Goal: Transaction & Acquisition: Obtain resource

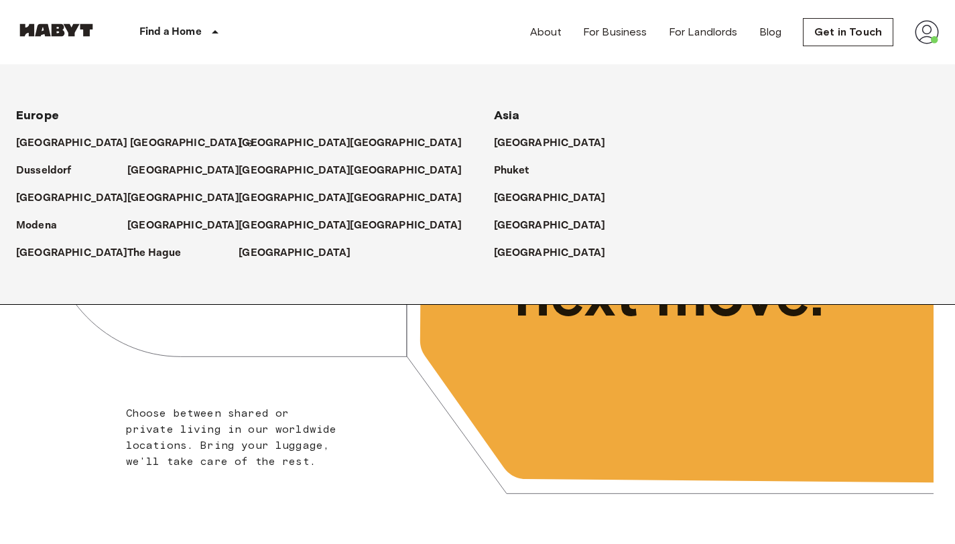
click at [130, 142] on p "[GEOGRAPHIC_DATA]" at bounding box center [186, 143] width 112 height 16
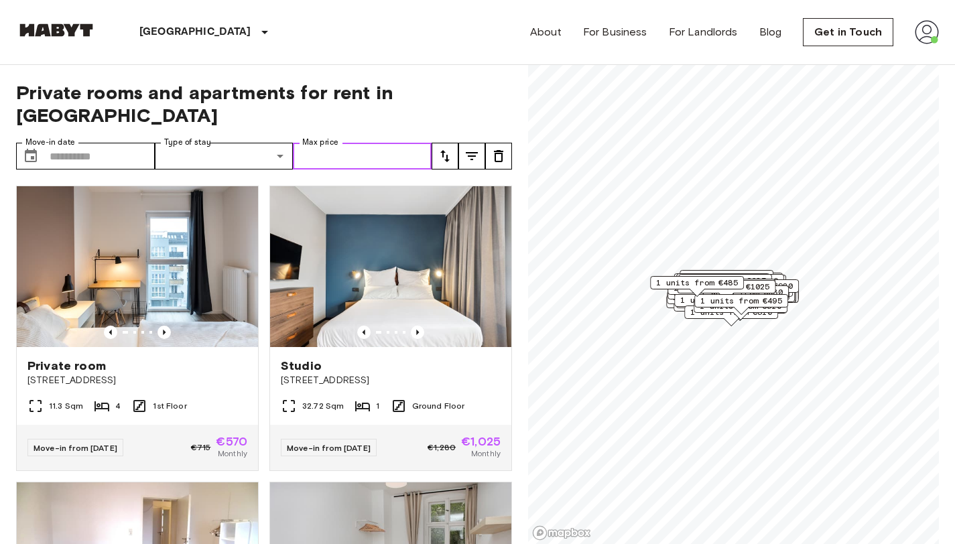
click at [382, 143] on input "Max price" at bounding box center [362, 156] width 139 height 27
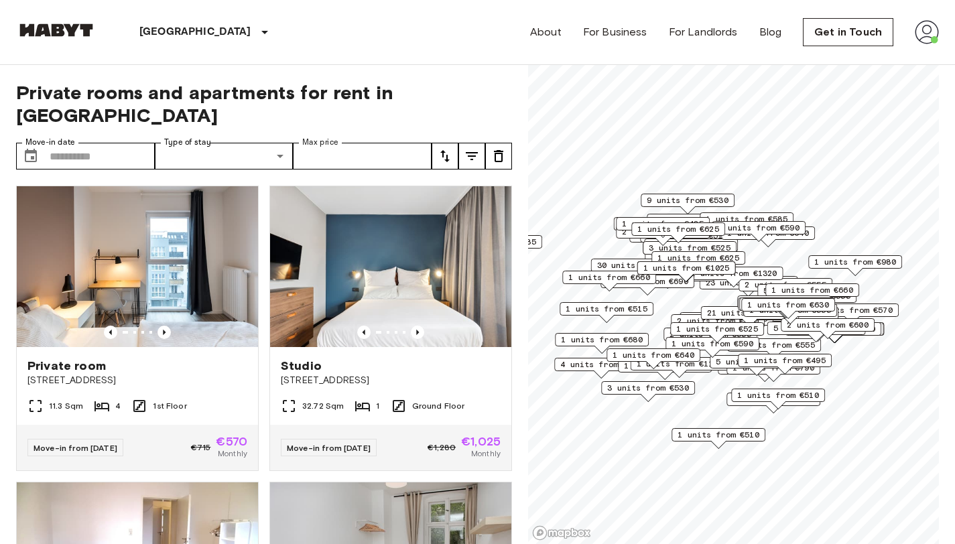
click at [477, 148] on icon "tune" at bounding box center [472, 156] width 16 height 16
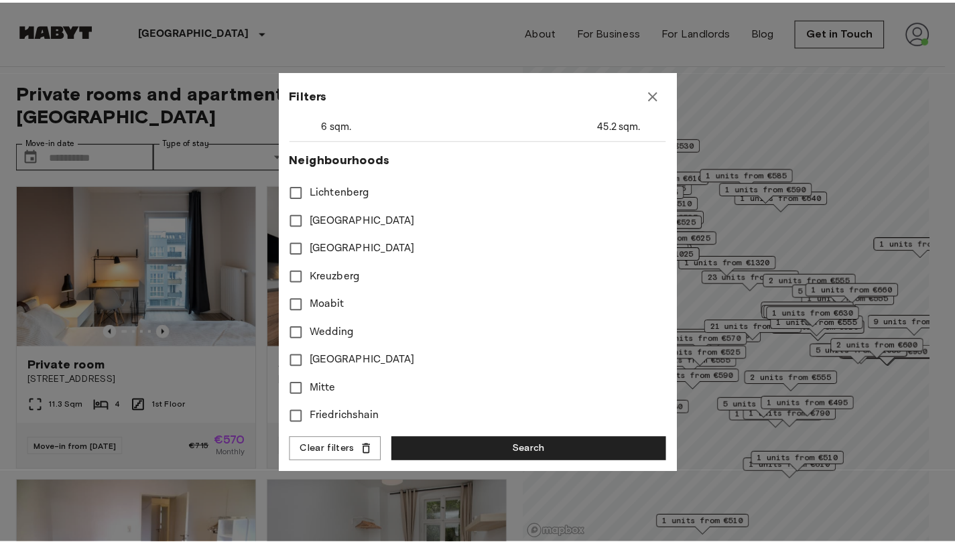
scroll to position [374, 0]
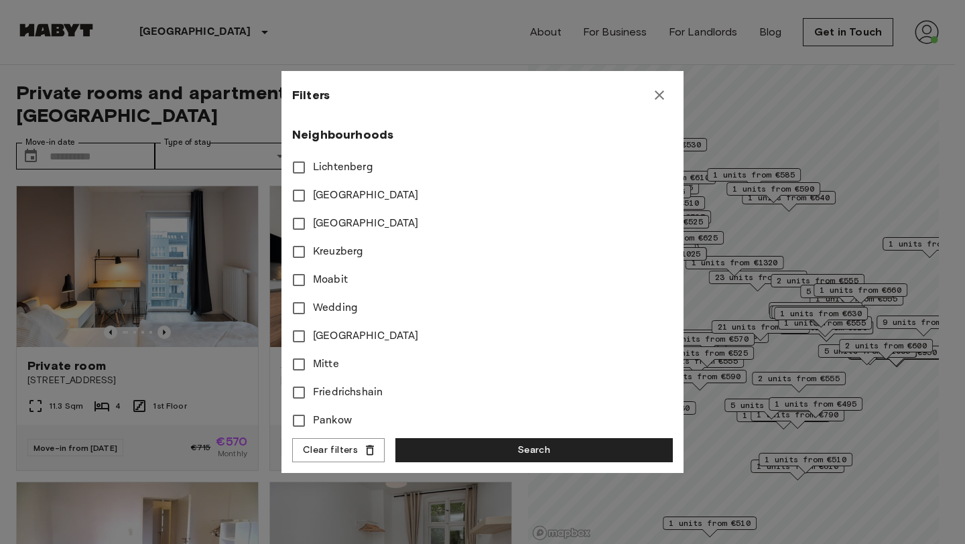
click at [322, 271] on label "Moabit" at bounding box center [473, 280] width 377 height 28
type input "****"
type input "**"
click at [527, 452] on button "Search" at bounding box center [533, 450] width 277 height 25
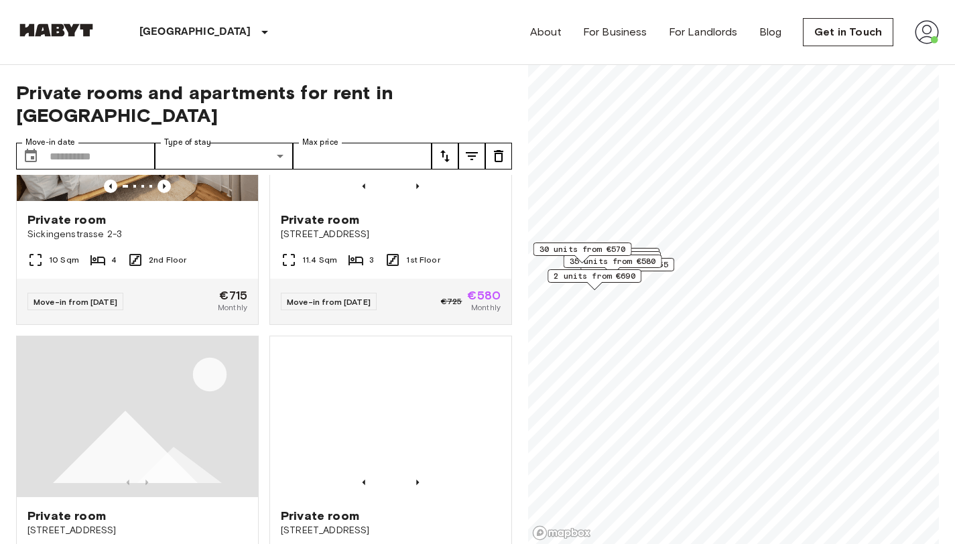
scroll to position [764, 0]
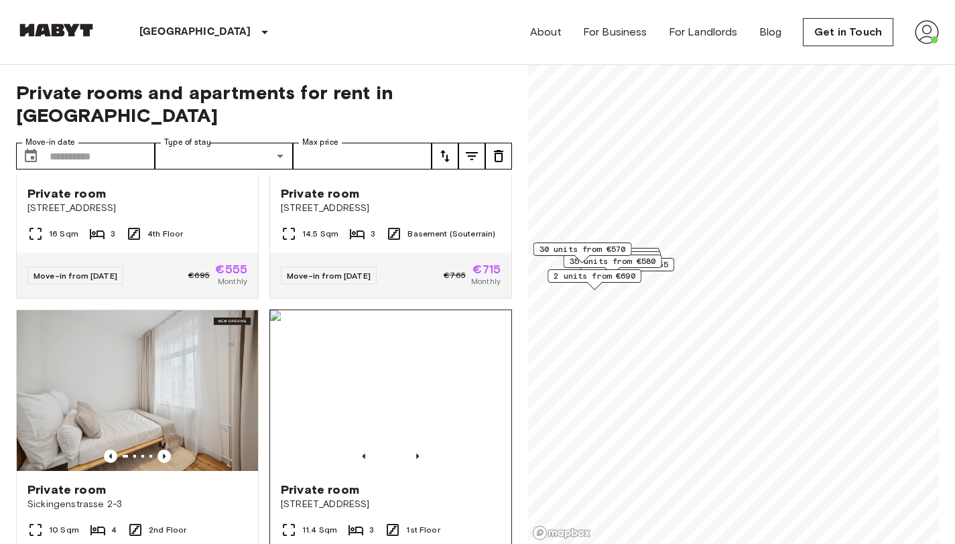
click at [445, 498] on span "Stromstraße 48" at bounding box center [391, 504] width 220 height 13
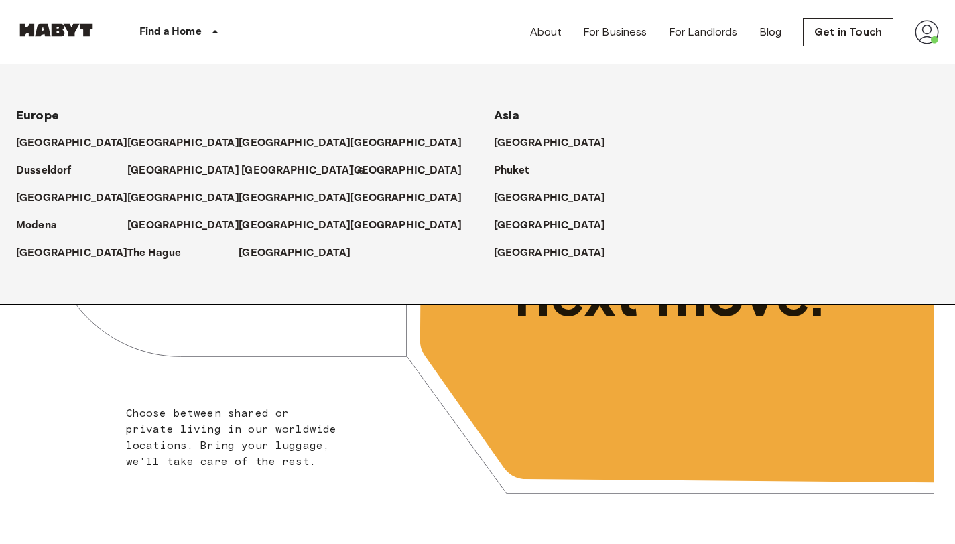
click at [241, 168] on link "[GEOGRAPHIC_DATA]" at bounding box center [303, 171] width 125 height 16
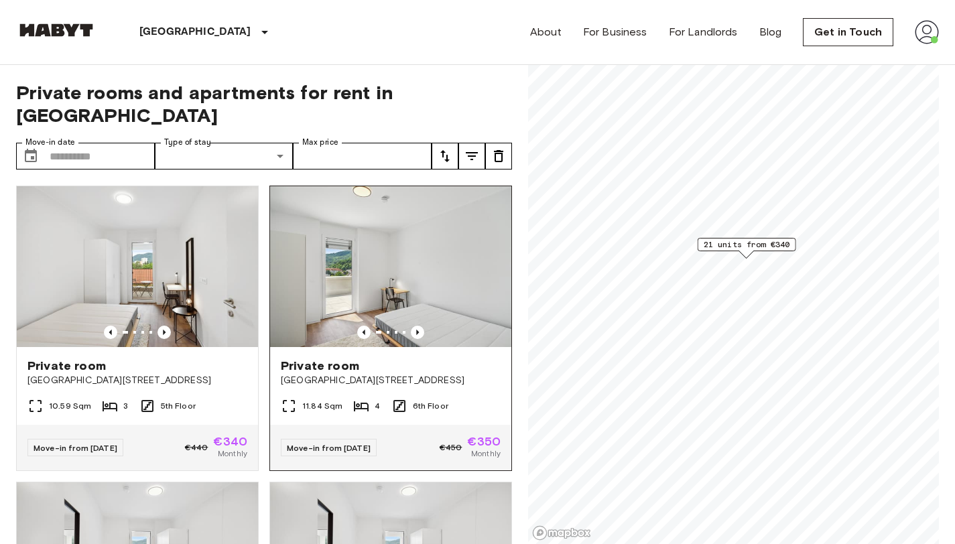
click at [384, 374] on span "Waagner-Biro Straße 128-130" at bounding box center [391, 380] width 220 height 13
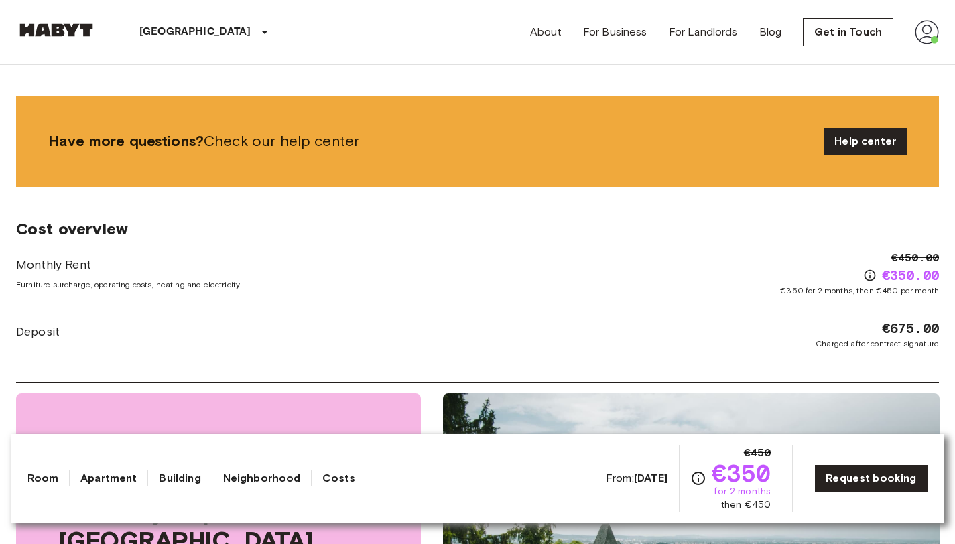
scroll to position [2000, 0]
